Goal: Find specific page/section: Find specific page/section

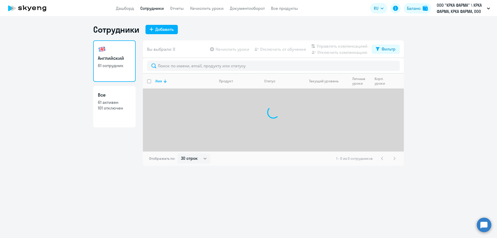
select select "30"
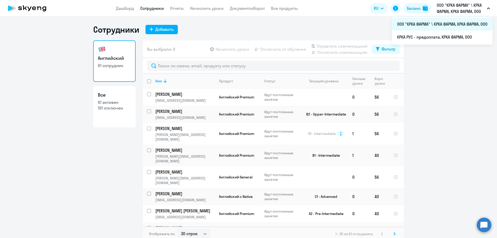
click at [442, 25] on li "ООО "КРКА ФАРМА" \ КРКА ФАРМА, КРКА ФАРМА, ООО" at bounding box center [442, 24] width 101 height 13
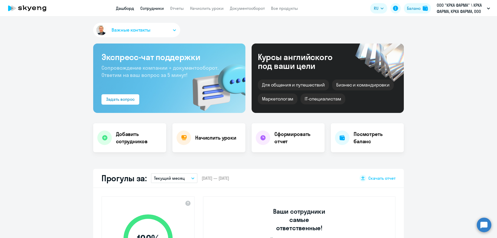
select select "30"
click at [158, 9] on link "Сотрудники" at bounding box center [152, 8] width 24 height 5
select select "30"
